Goal: Find specific page/section: Locate a particular part of the current website

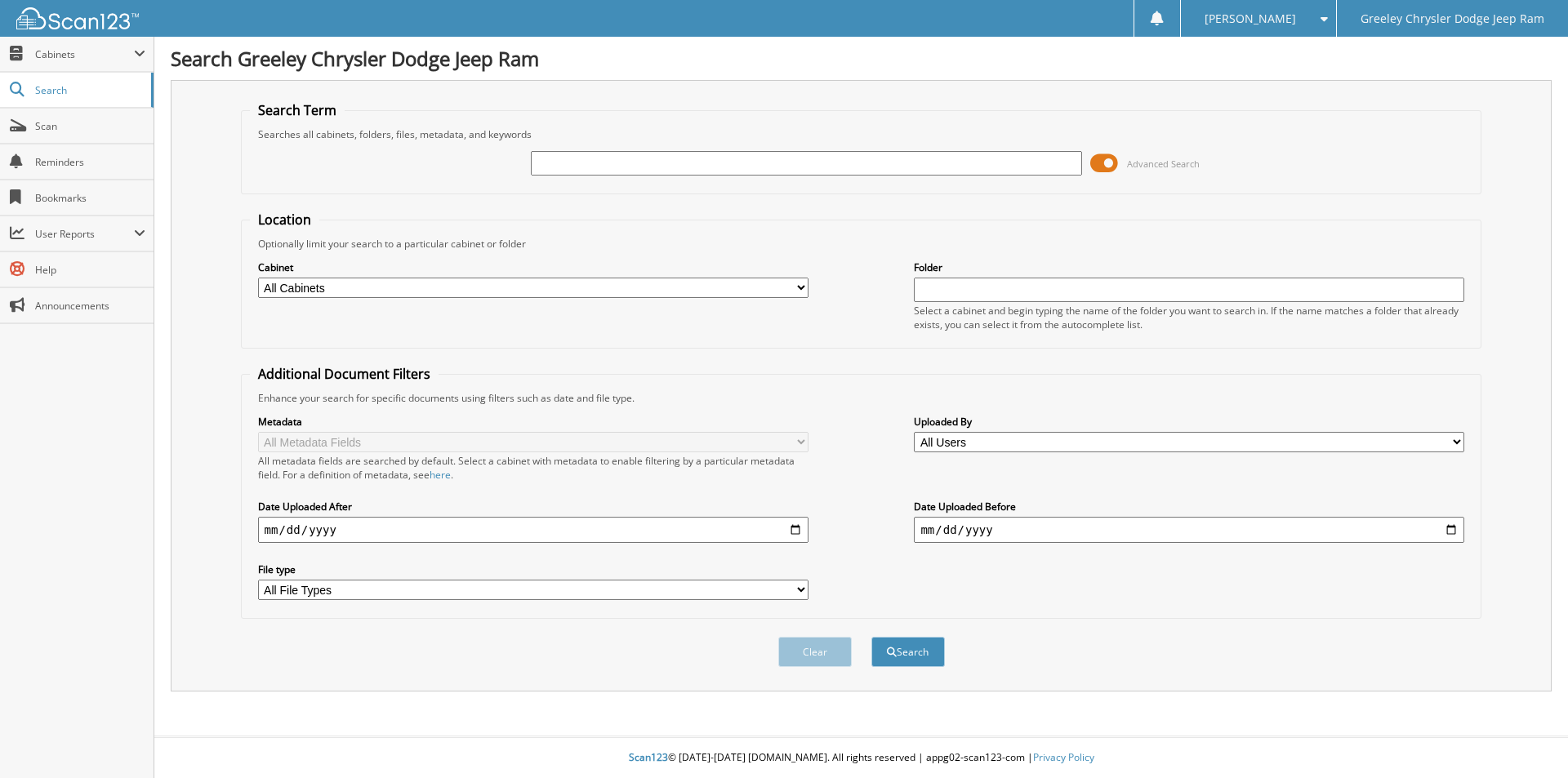
click at [645, 166] on input "text" at bounding box center [805, 163] width 551 height 25
type input "sc310985a"
click at [871, 637] on button "Search" at bounding box center [907, 652] width 74 height 30
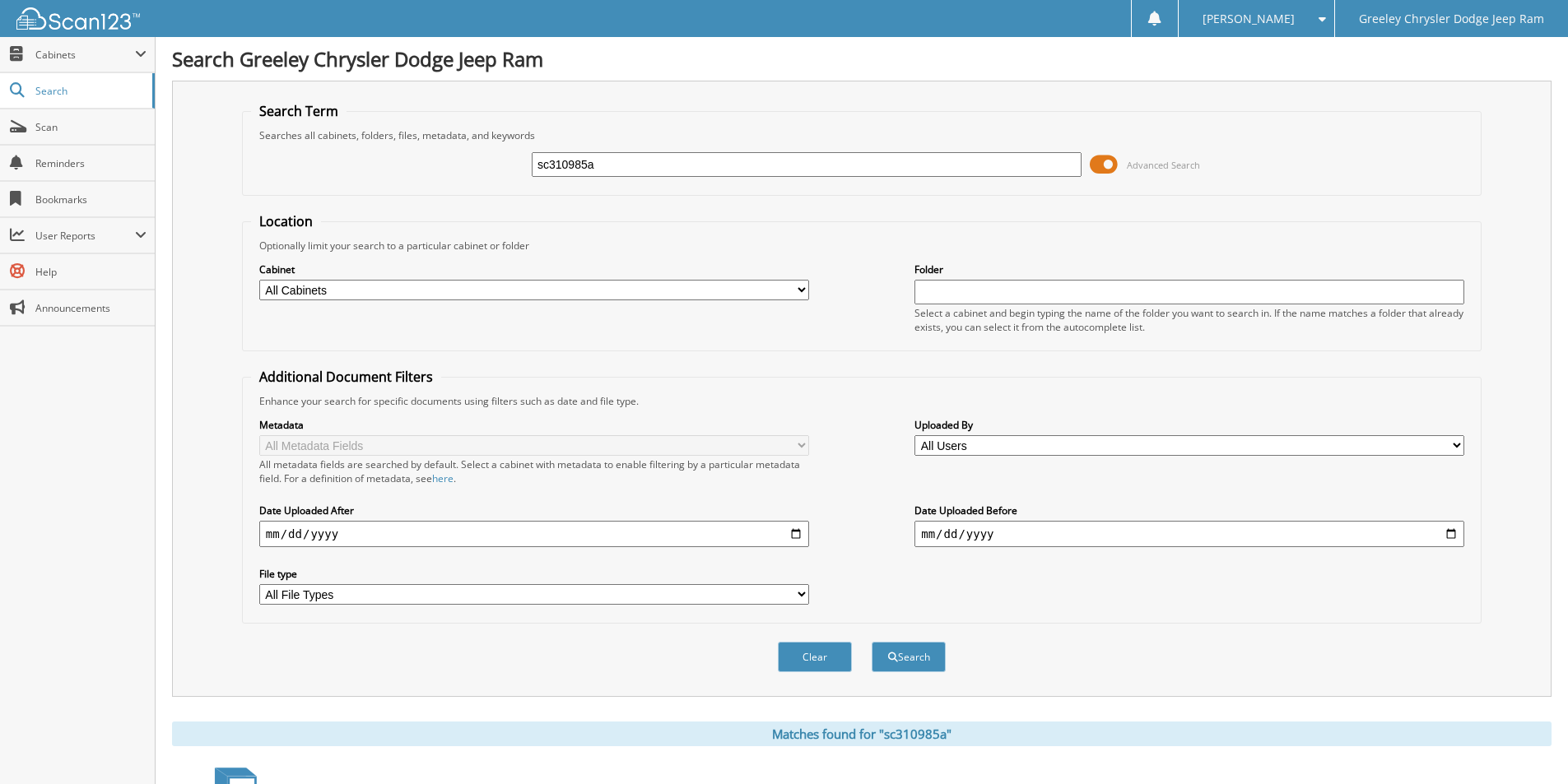
click at [872, 642] on button "Search" at bounding box center [908, 657] width 74 height 30
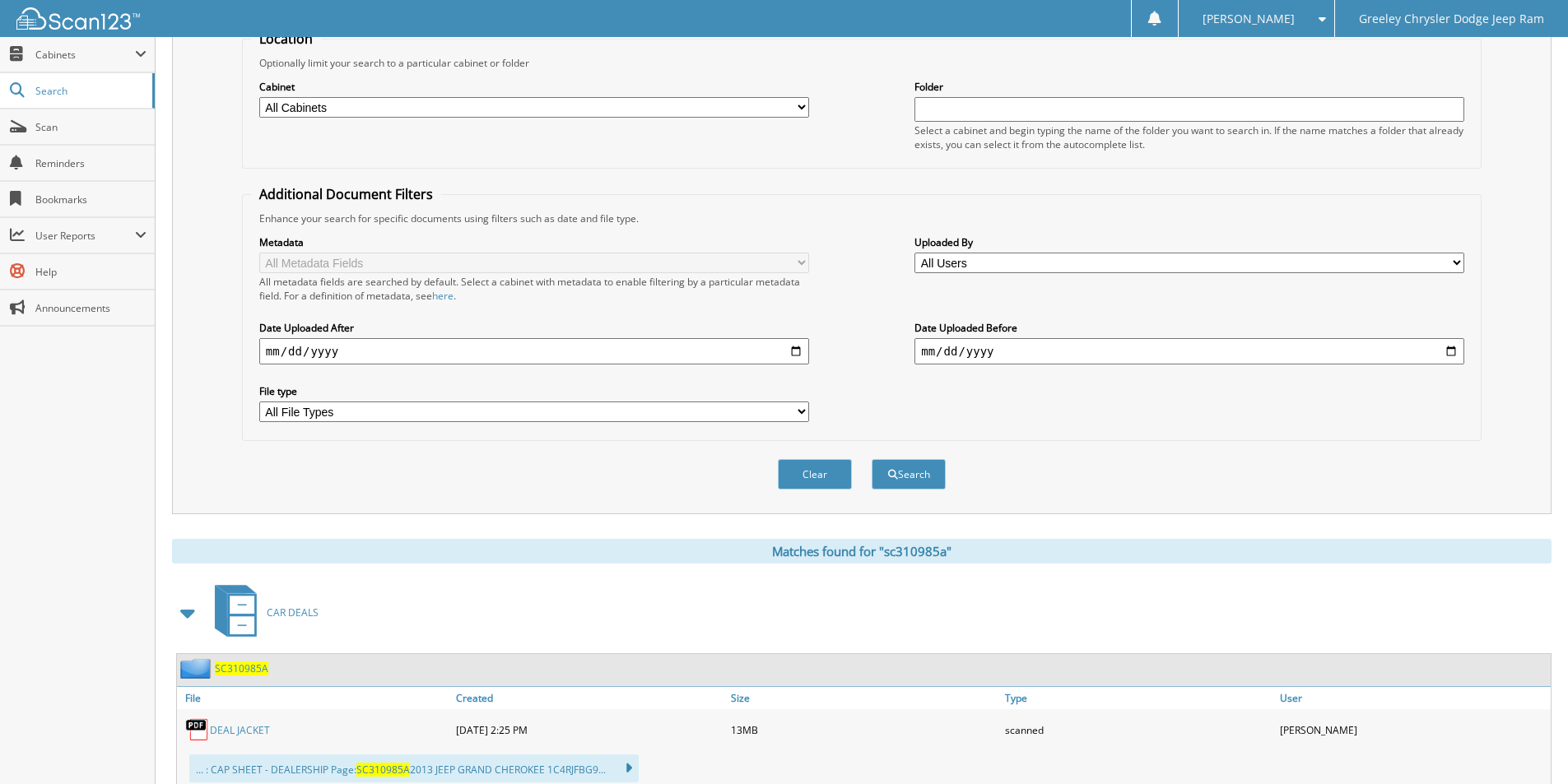
scroll to position [329, 0]
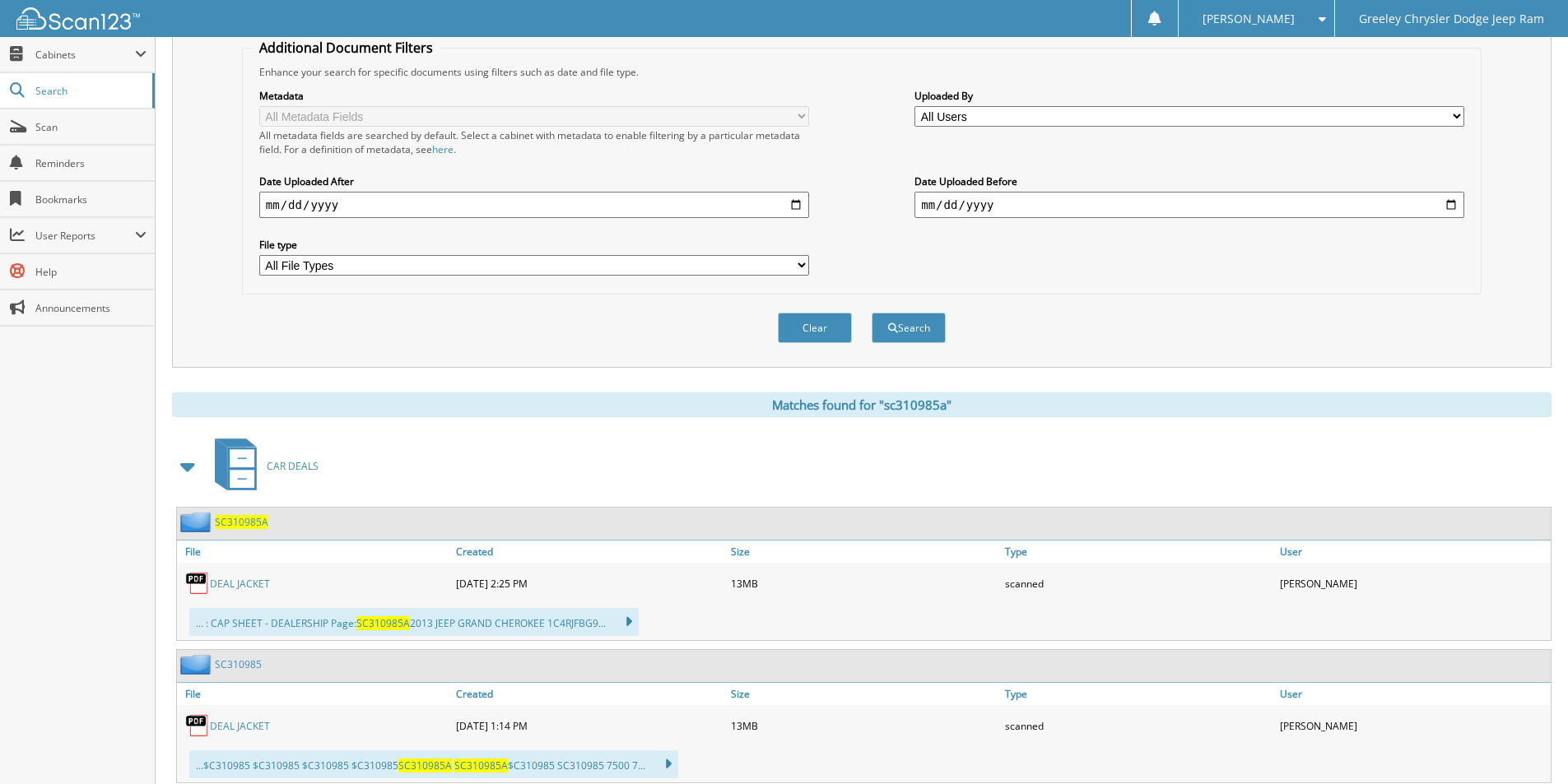
click at [239, 584] on link "DEAL JACKET" at bounding box center [240, 583] width 61 height 14
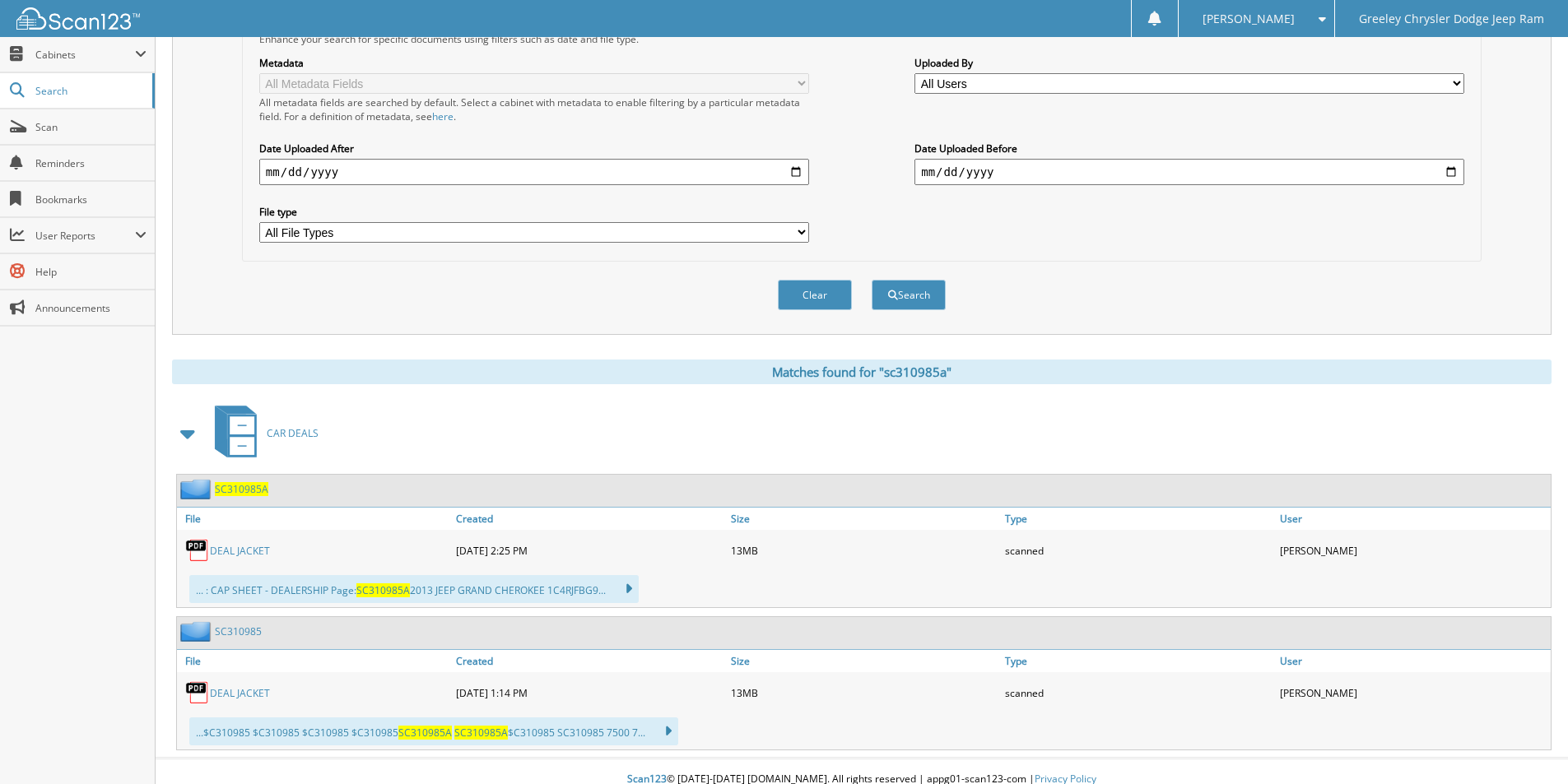
scroll to position [379, 0]
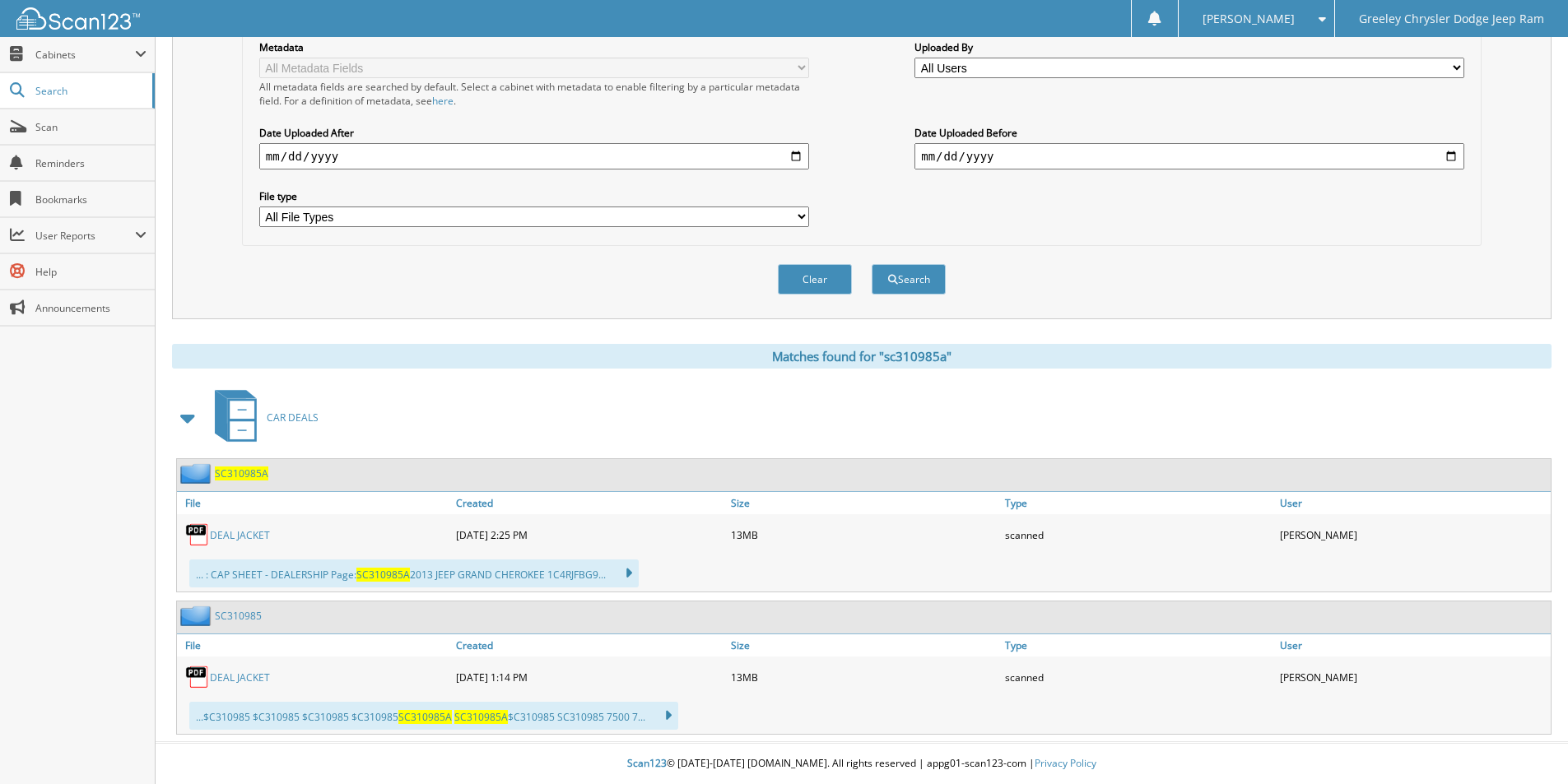
click at [232, 469] on span "SC310985A" at bounding box center [241, 473] width 53 height 14
